Goal: Information Seeking & Learning: Find contact information

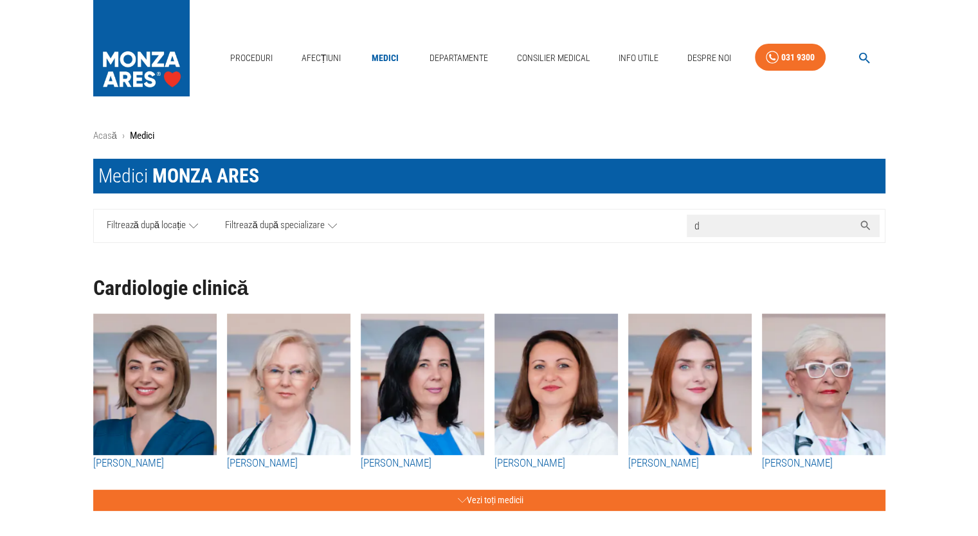
click at [761, 226] on input "d" at bounding box center [770, 226] width 167 height 23
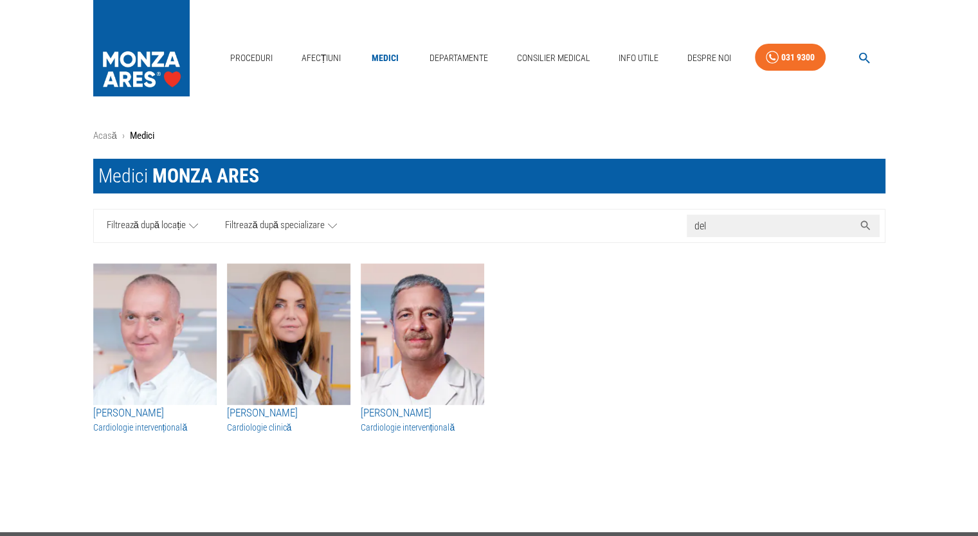
type input "del"
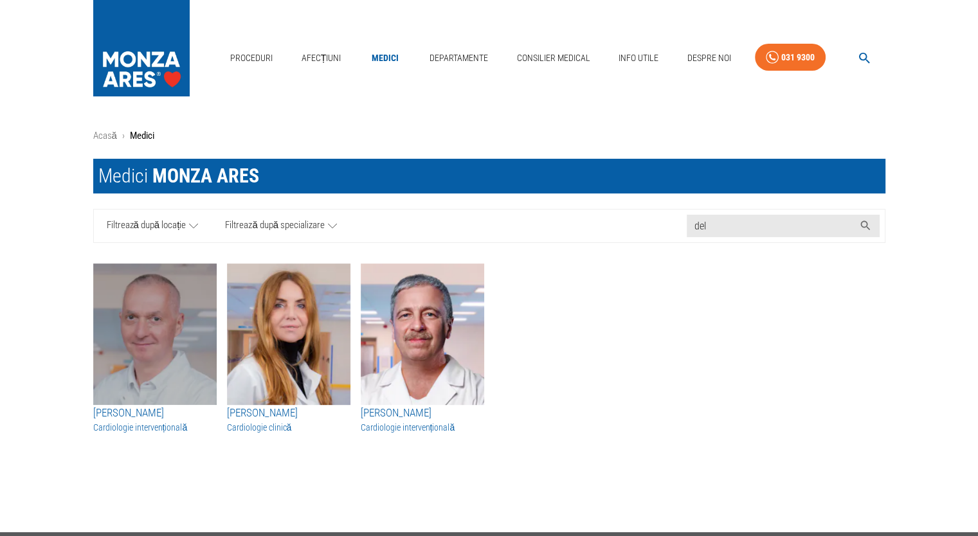
click at [158, 385] on img "button" at bounding box center [155, 335] width 124 height 142
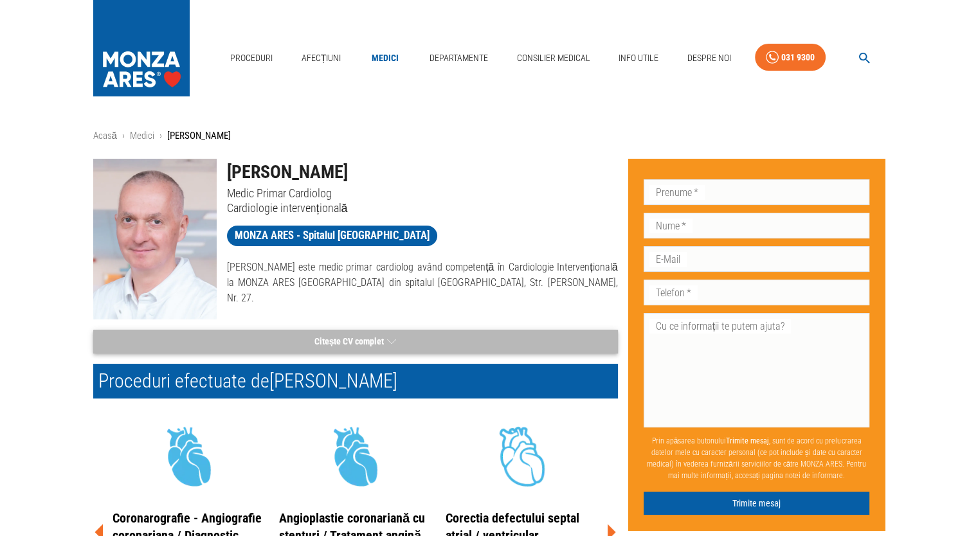
click at [388, 330] on button "Citește CV complet" at bounding box center [355, 342] width 525 height 24
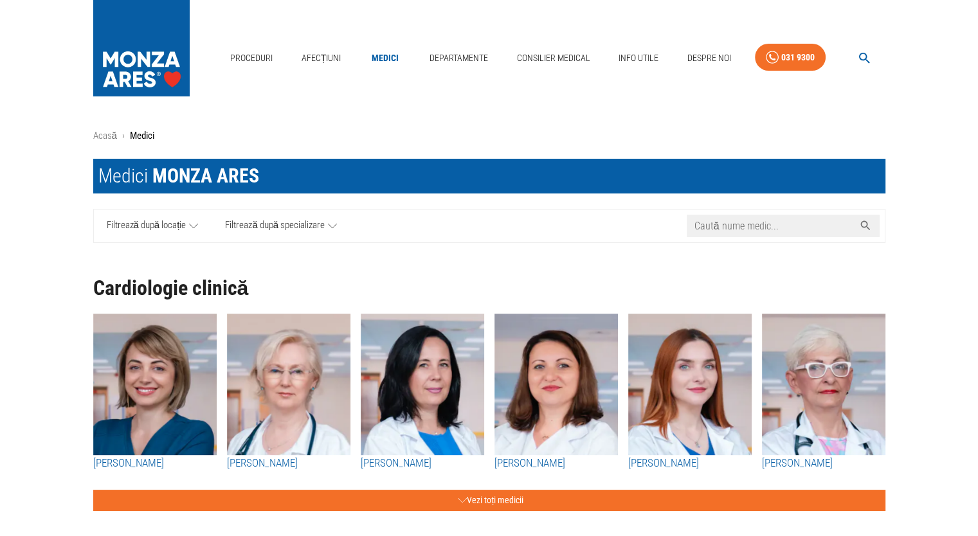
click at [733, 234] on input "Caută nume medic..." at bounding box center [770, 226] width 167 height 23
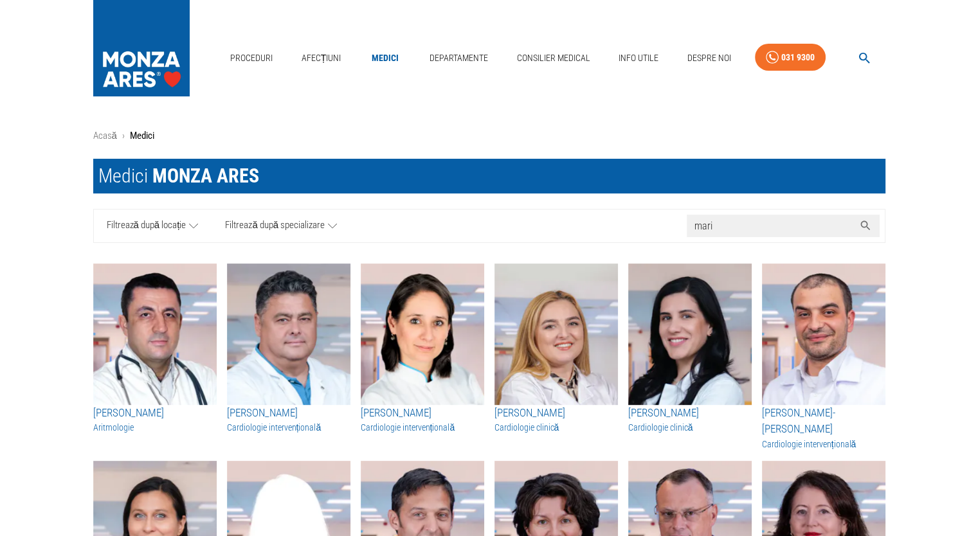
type input "mari"
click at [293, 349] on img "button" at bounding box center [289, 335] width 124 height 142
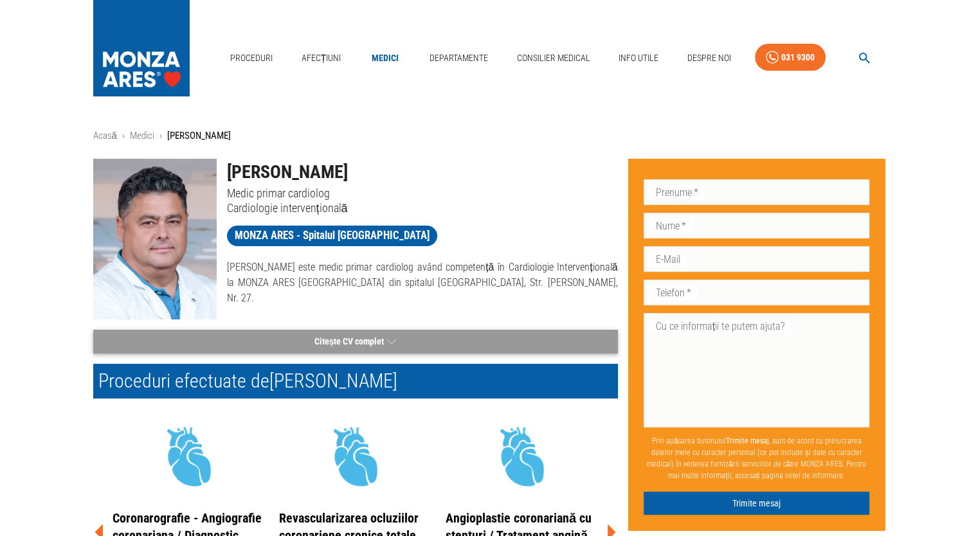
click at [382, 340] on button "Citește CV complet" at bounding box center [355, 342] width 525 height 24
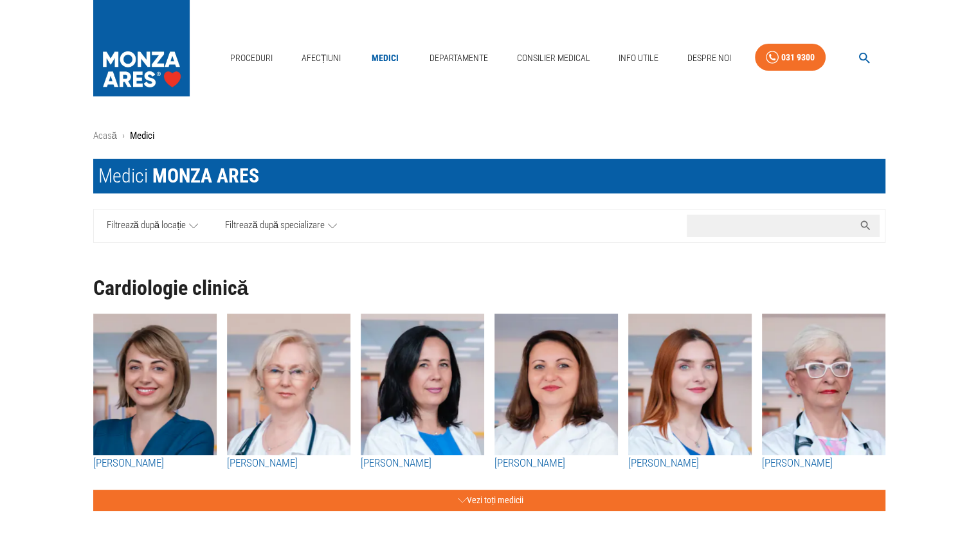
click at [739, 232] on input "Caută nume medic..." at bounding box center [770, 226] width 167 height 23
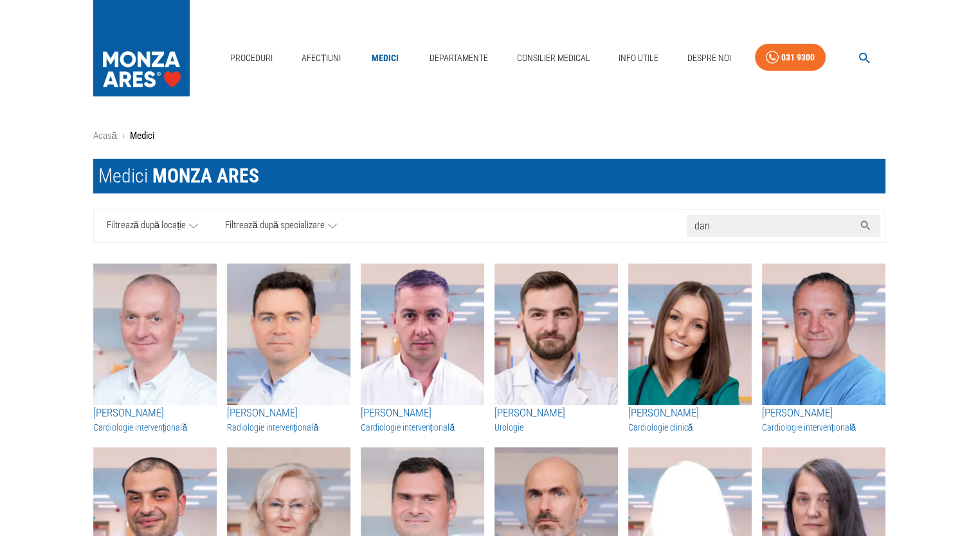
type input "dan"
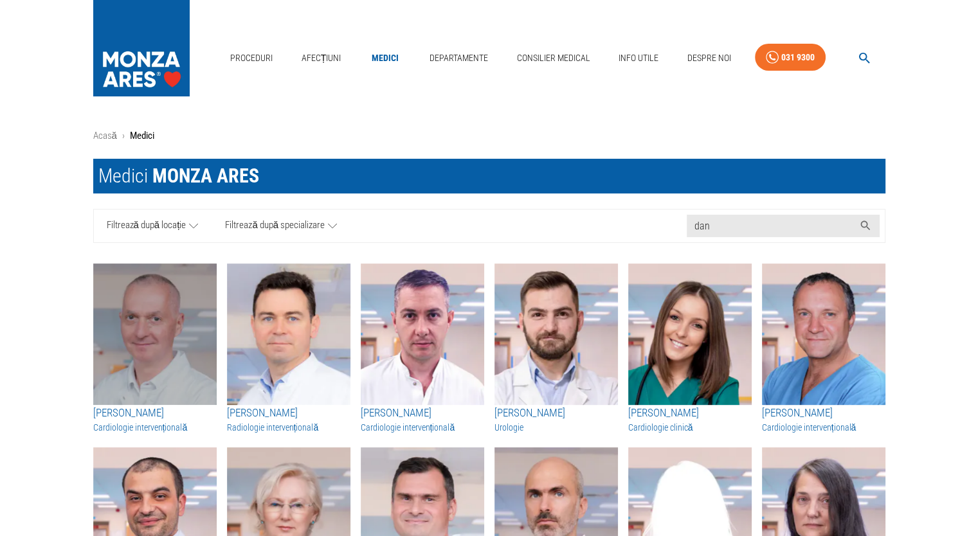
click at [193, 319] on img "button" at bounding box center [155, 335] width 124 height 142
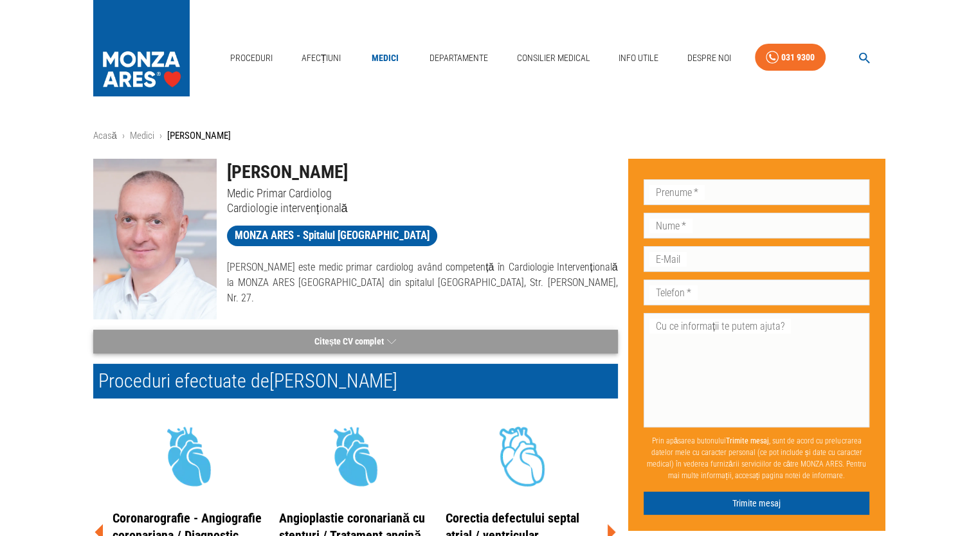
click at [350, 340] on button "Citește CV complet" at bounding box center [355, 342] width 525 height 24
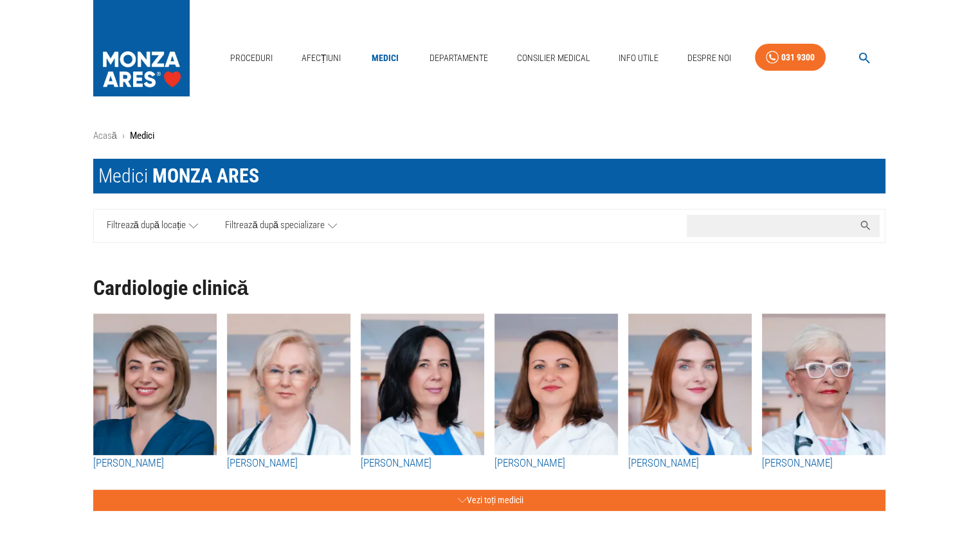
click at [751, 221] on input "Caută nume medic..." at bounding box center [770, 226] width 167 height 23
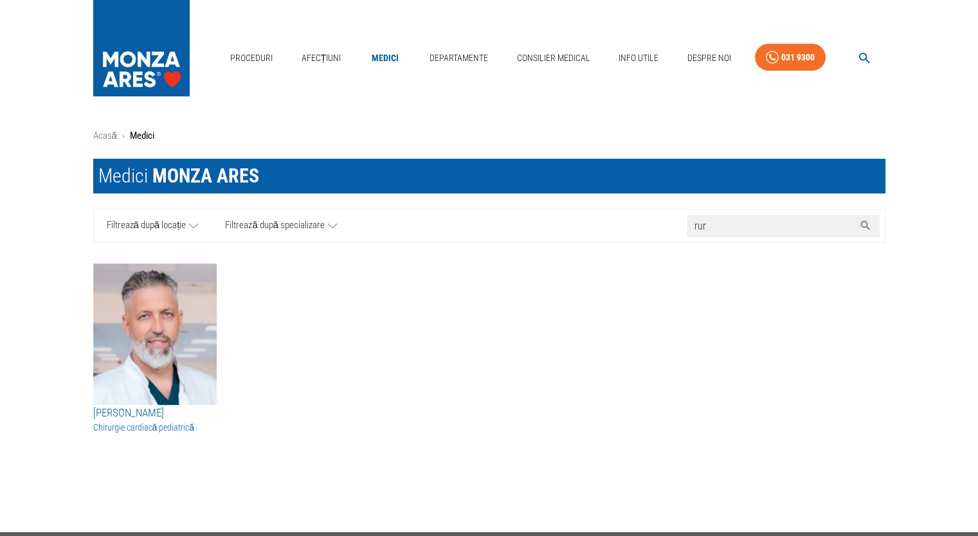
type input "rur"
click at [157, 361] on img "button" at bounding box center [155, 335] width 124 height 142
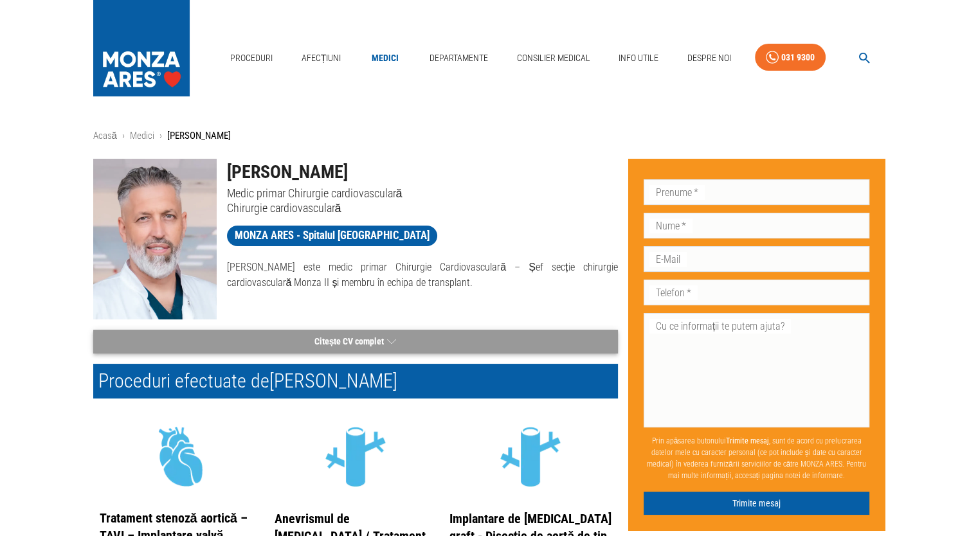
click at [381, 338] on button "Citește CV complet" at bounding box center [355, 342] width 525 height 24
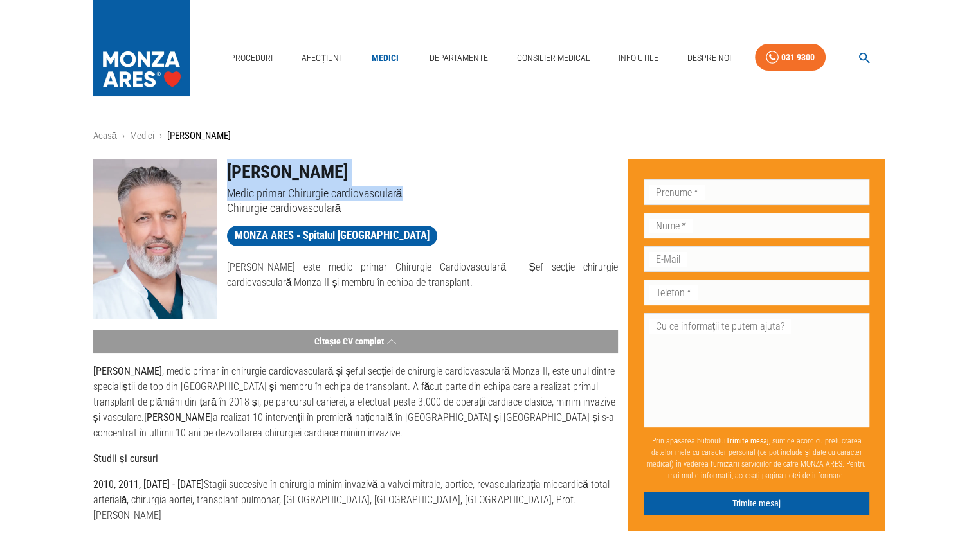
drag, startPoint x: 405, startPoint y: 192, endPoint x: 218, endPoint y: 179, distance: 187.6
click at [218, 179] on div "[PERSON_NAME] Medic primar Chirurgie cardiovasculară Chirurgie cardiovasculară" at bounding box center [417, 182] width 401 height 67
copy div "[PERSON_NAME] Medic primar Chirurgie cardiovasculară"
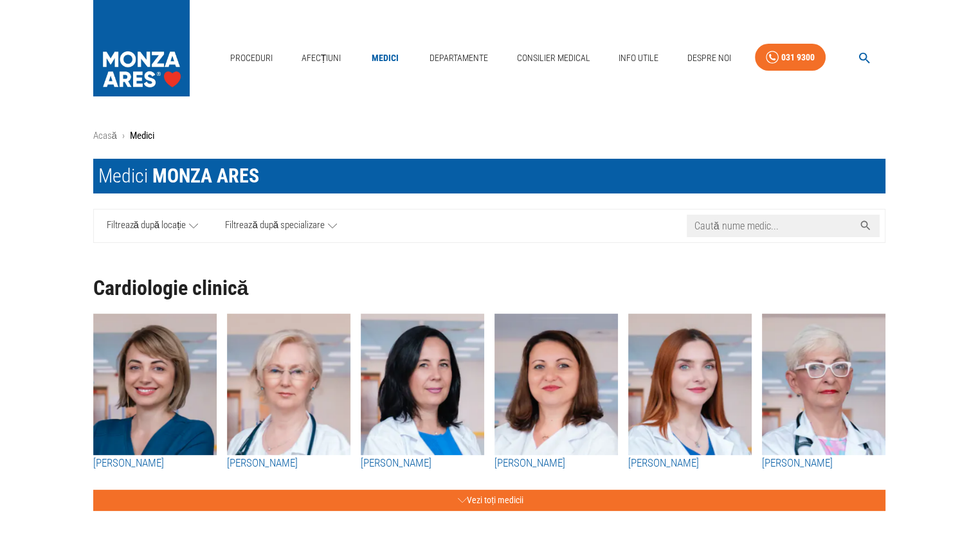
click at [745, 223] on input "Caută nume medic..." at bounding box center [770, 226] width 167 height 23
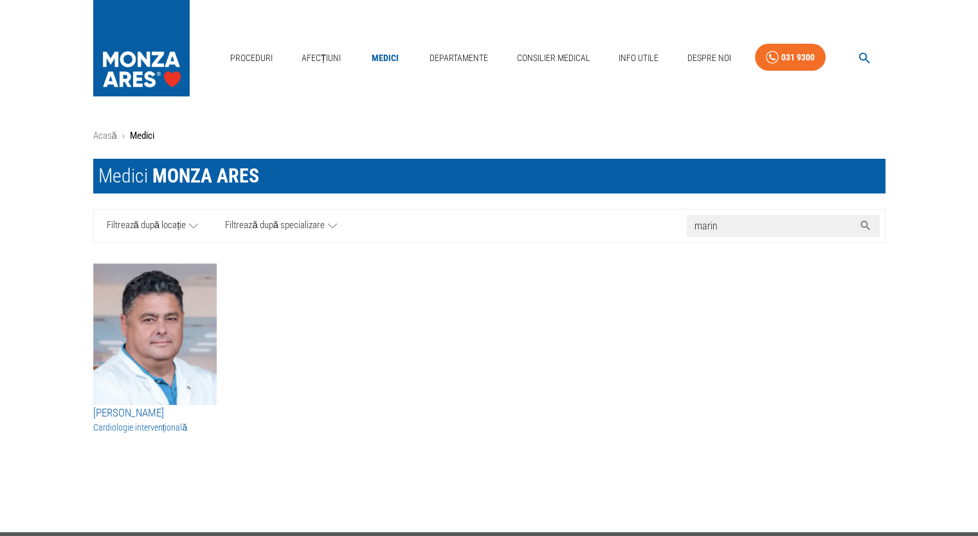
type input "marin"
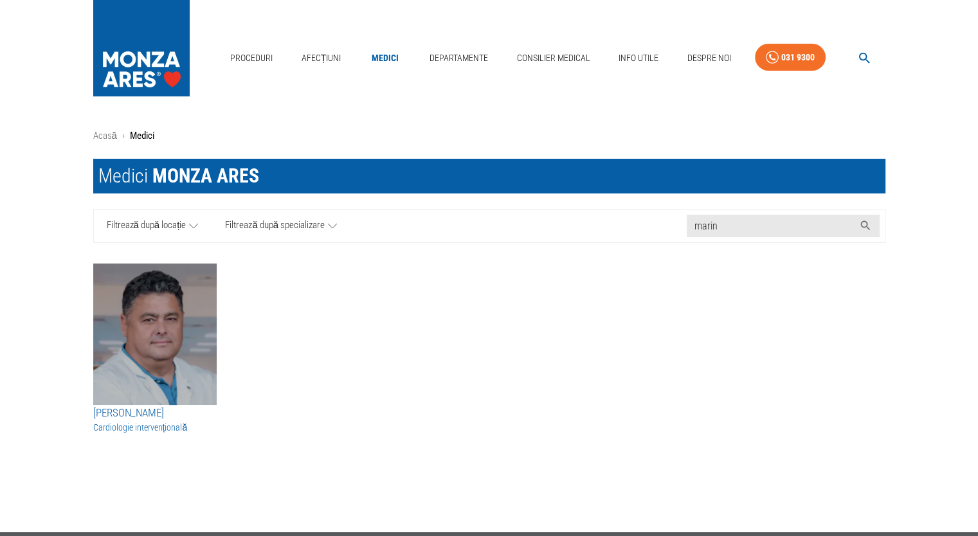
click at [167, 307] on img "button" at bounding box center [155, 335] width 124 height 142
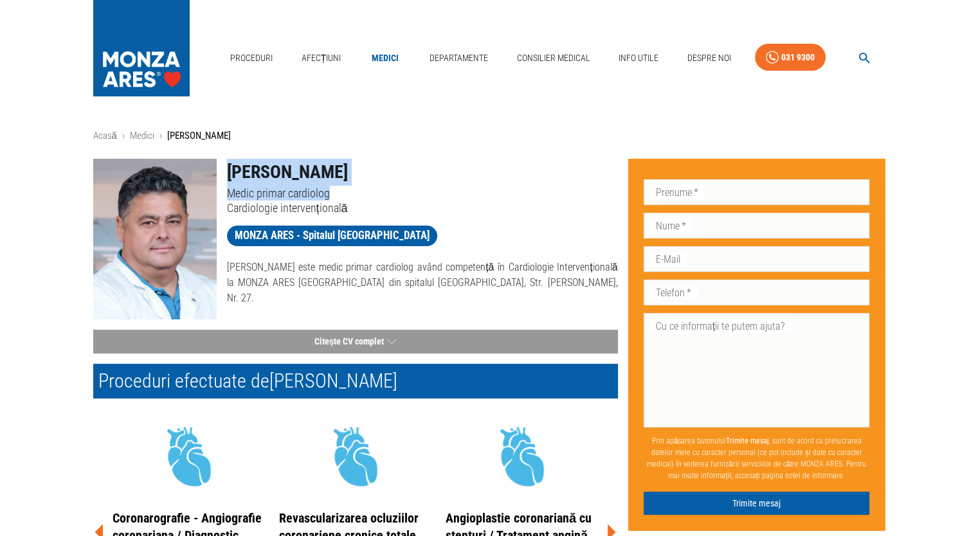
drag, startPoint x: 337, startPoint y: 196, endPoint x: 228, endPoint y: 176, distance: 110.6
click at [228, 176] on div "[PERSON_NAME] Medic primar cardiolog Cardiologie intervențională" at bounding box center [417, 182] width 401 height 67
copy div "[PERSON_NAME] Medic primar cardiolog"
click at [365, 347] on button "Citește CV complet" at bounding box center [355, 342] width 525 height 24
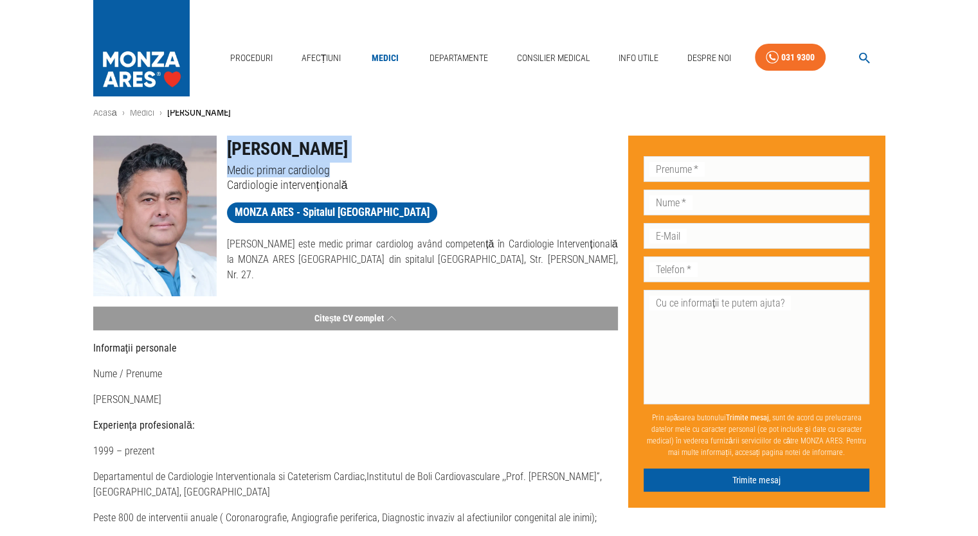
scroll to position [9, 0]
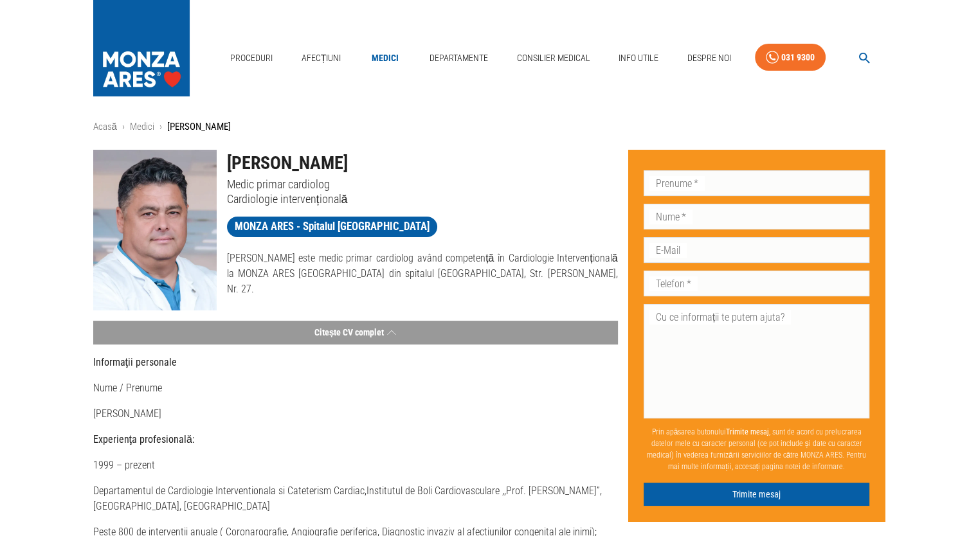
click at [528, 273] on p "[PERSON_NAME] este medic primar cardiolog având competență în Cardiologie Inter…" at bounding box center [422, 274] width 391 height 46
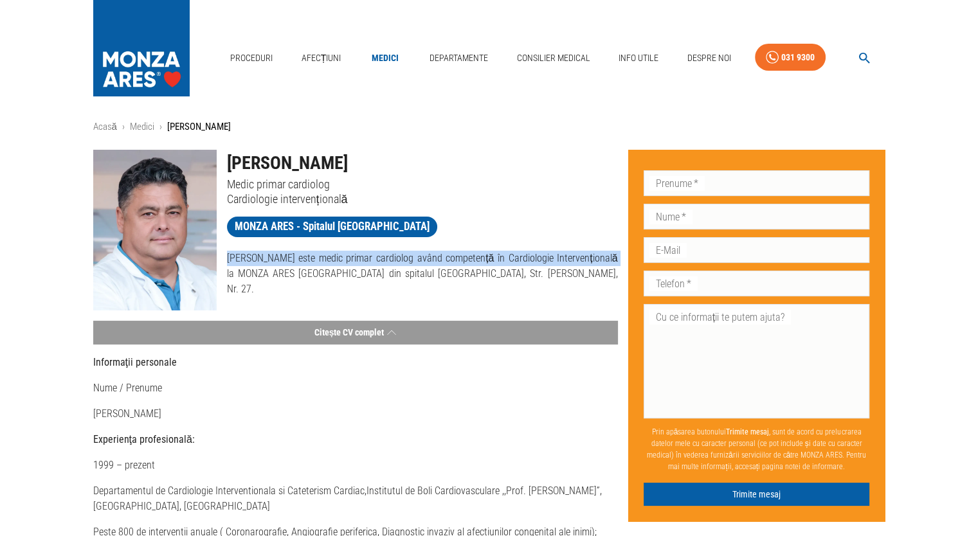
drag, startPoint x: 605, startPoint y: 259, endPoint x: 226, endPoint y: 248, distance: 378.4
click at [226, 248] on div "[PERSON_NAME] este medic primar cardiolog având competență în Cardiologie Inter…" at bounding box center [417, 269] width 401 height 57
copy p "[PERSON_NAME] este medic primar cardiolog având competență în Cardiologie Inter…"
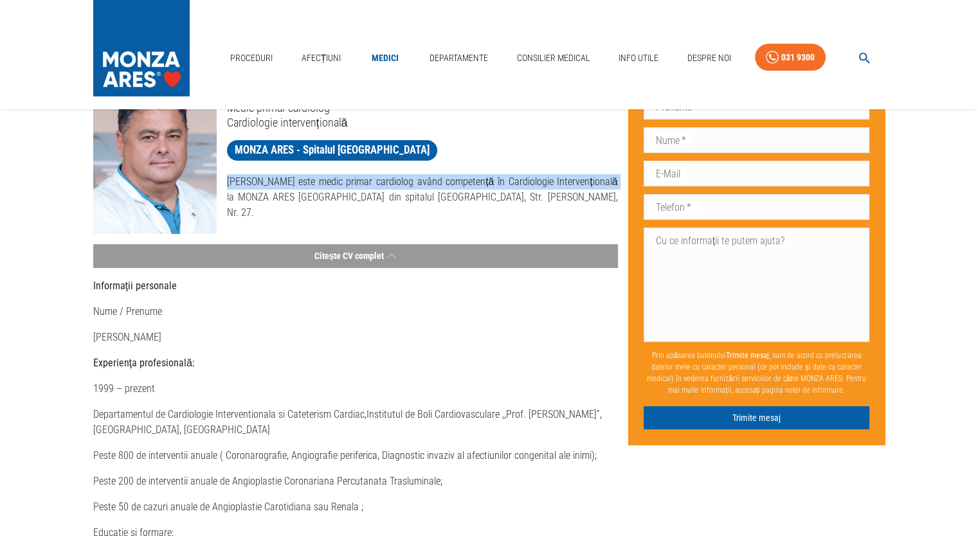
scroll to position [89, 0]
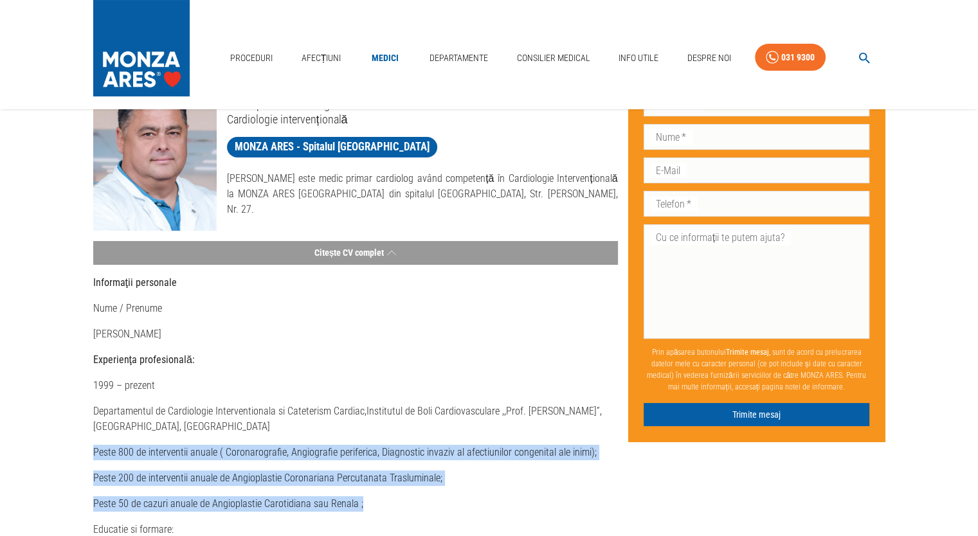
drag, startPoint x: 93, startPoint y: 452, endPoint x: 385, endPoint y: 502, distance: 297.0
copy div "Peste 800 de interventii anuale ( Coronarografie, Angiografie periferica, Diagn…"
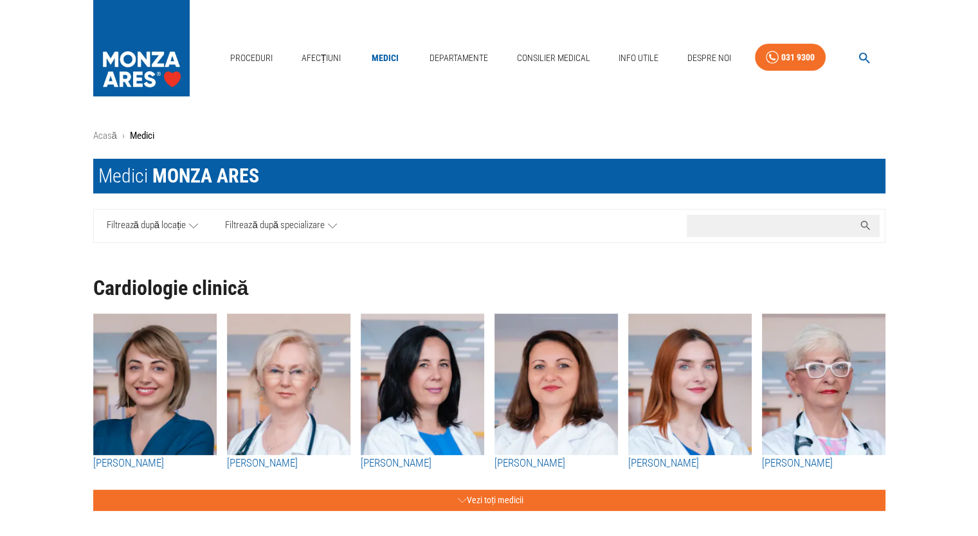
click at [774, 232] on input "Caută nume medic..." at bounding box center [770, 226] width 167 height 23
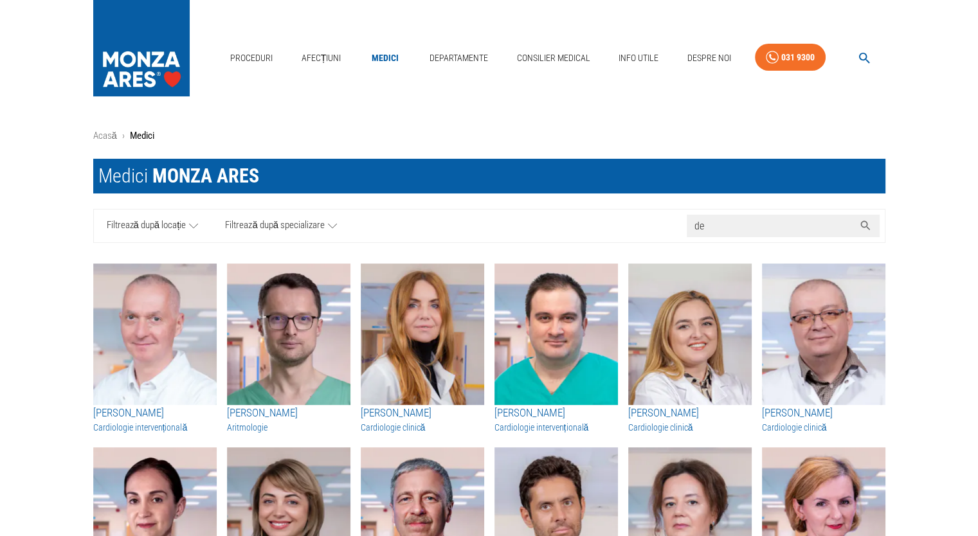
type input "de"
click at [181, 318] on img "button" at bounding box center [155, 335] width 124 height 142
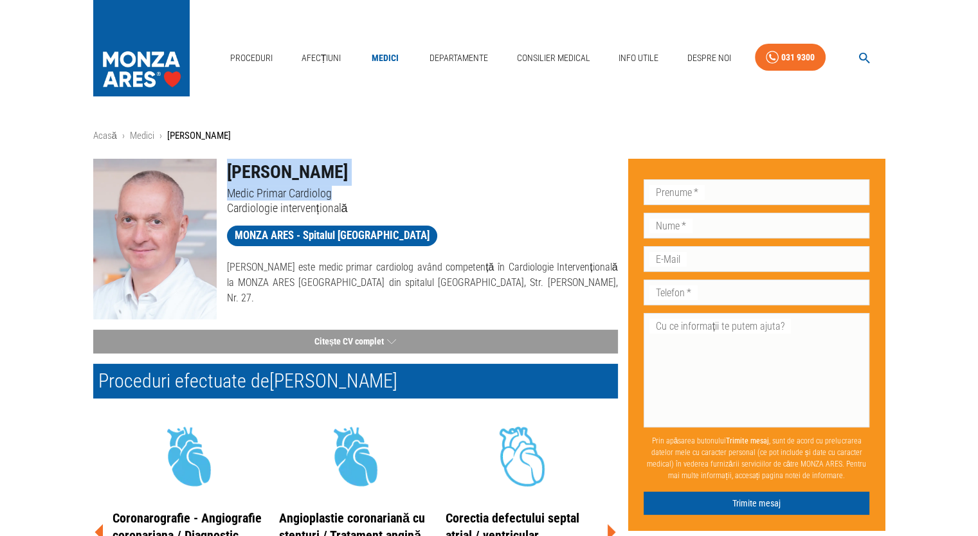
drag, startPoint x: 340, startPoint y: 191, endPoint x: 229, endPoint y: 178, distance: 111.5
click at [229, 178] on div "[PERSON_NAME] Medic Primar Cardiolog Cardiologie intervențională" at bounding box center [417, 182] width 401 height 67
copy div "[PERSON_NAME] Medic Primar Cardiolog"
